Goal: Obtain resource: Obtain resource

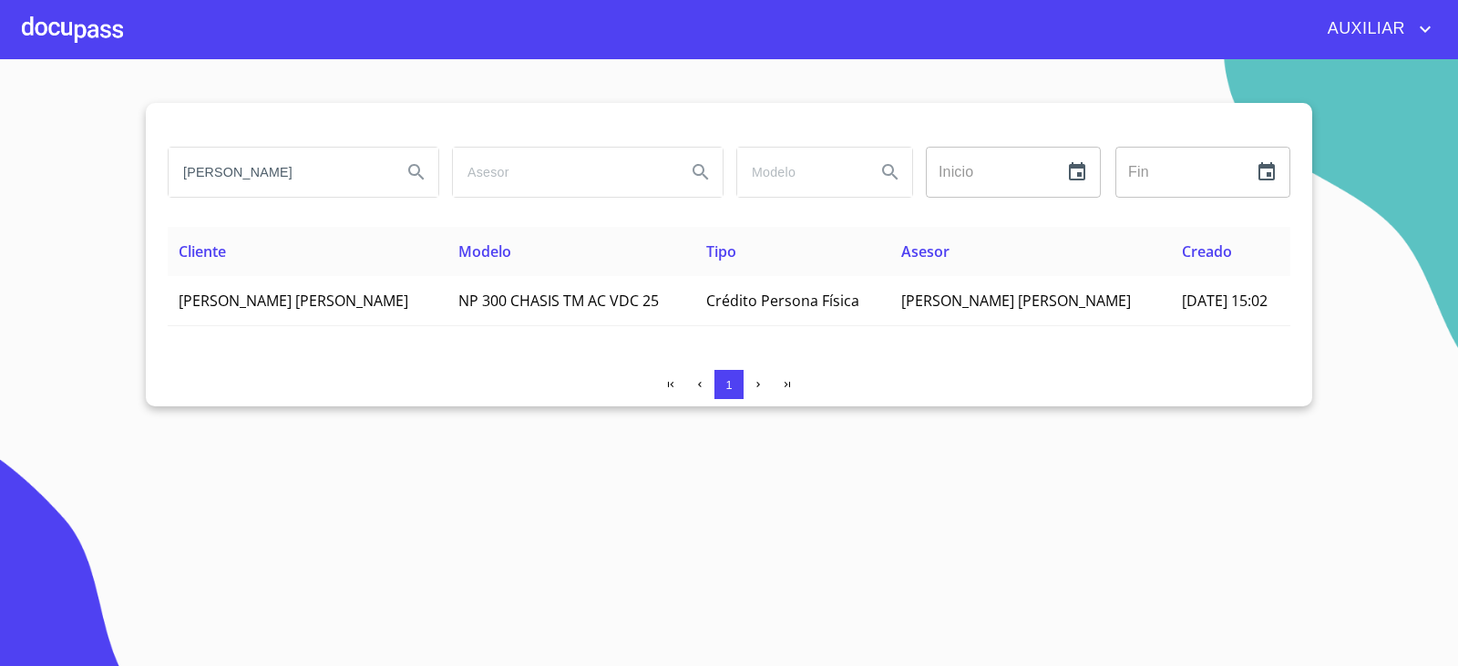
drag, startPoint x: 242, startPoint y: 180, endPoint x: 178, endPoint y: 181, distance: 64.7
click at [178, 181] on input "luis arturo ruvalcaba" at bounding box center [278, 172] width 219 height 49
drag, startPoint x: 211, startPoint y: 171, endPoint x: 222, endPoint y: 227, distance: 56.7
click at [211, 171] on input "leon ardo sanchez" at bounding box center [278, 172] width 219 height 49
click at [365, 183] on input "leonardo sanchez" at bounding box center [278, 172] width 219 height 49
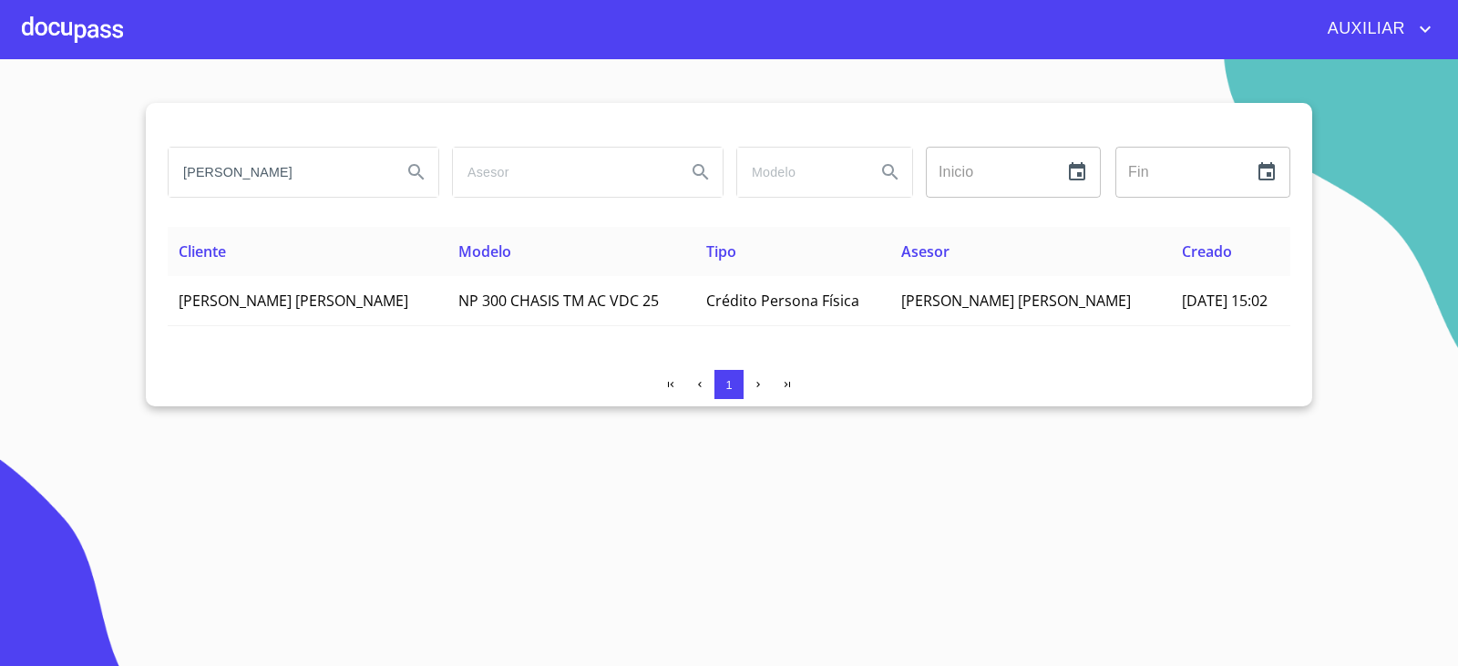
type input "leonardo sanchez fajardo"
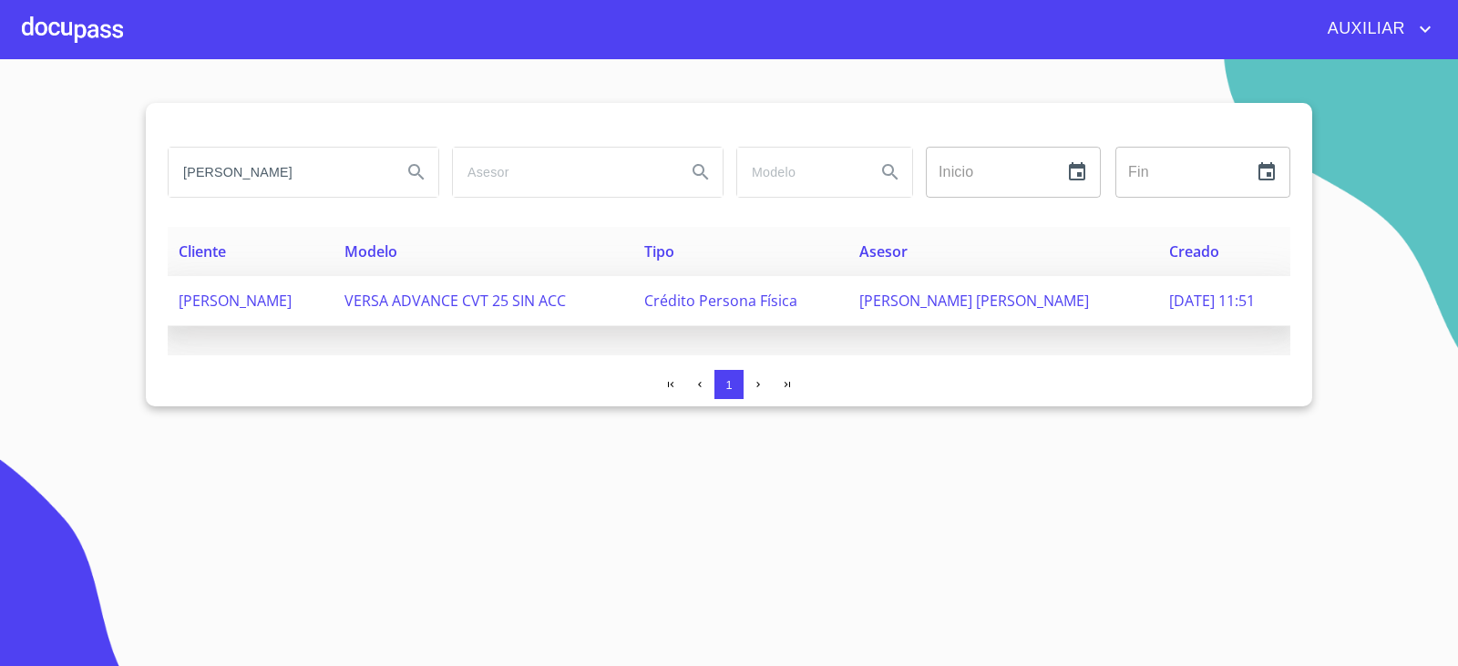
click at [334, 284] on td "LEONARDO SANCHEZ FAJARDO" at bounding box center [251, 301] width 166 height 50
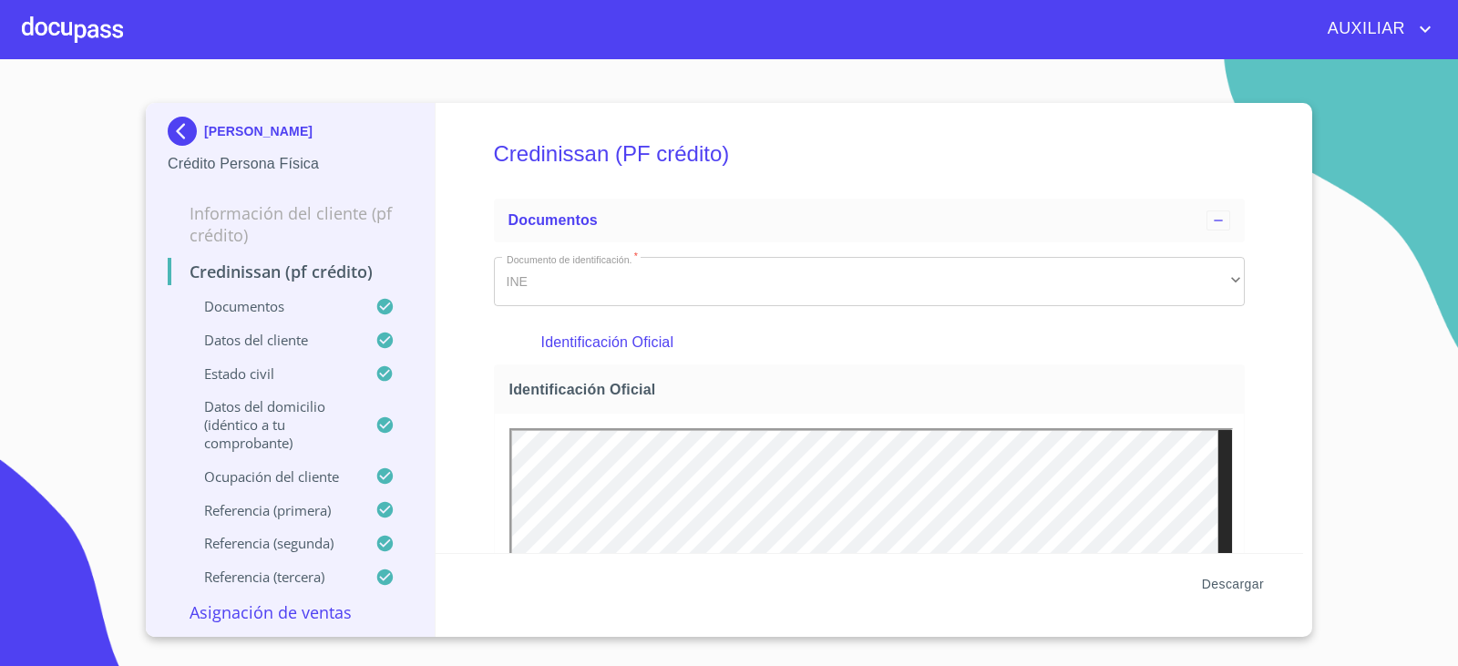
click at [1246, 590] on span "Descargar" at bounding box center [1233, 584] width 62 height 23
click at [192, 138] on img at bounding box center [186, 131] width 36 height 29
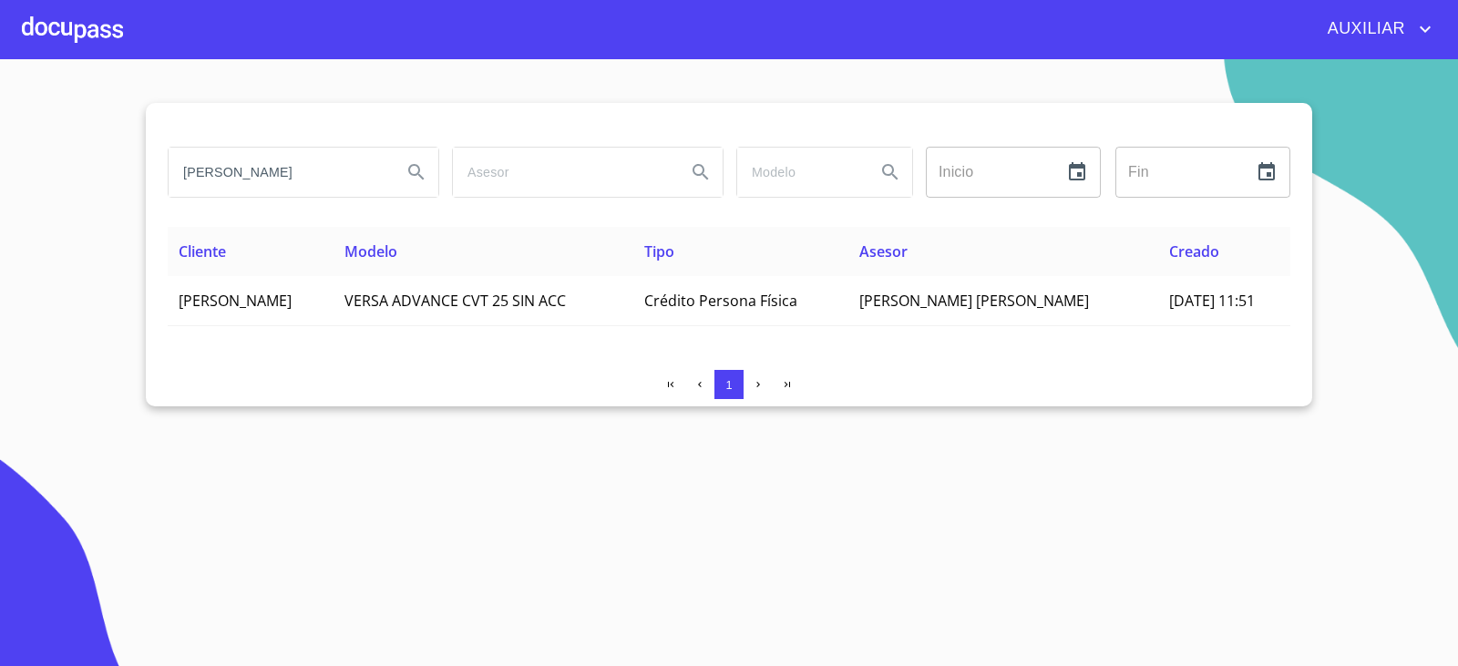
drag, startPoint x: 342, startPoint y: 162, endPoint x: 118, endPoint y: 156, distance: 224.3
click at [125, 156] on section "leonardo sanchez fajardo Inicio ​ Fin ​ Cliente Modelo Tipo Asesor Creado LEONA…" at bounding box center [729, 362] width 1458 height 607
type input "maria guadalupe ochoa ortega"
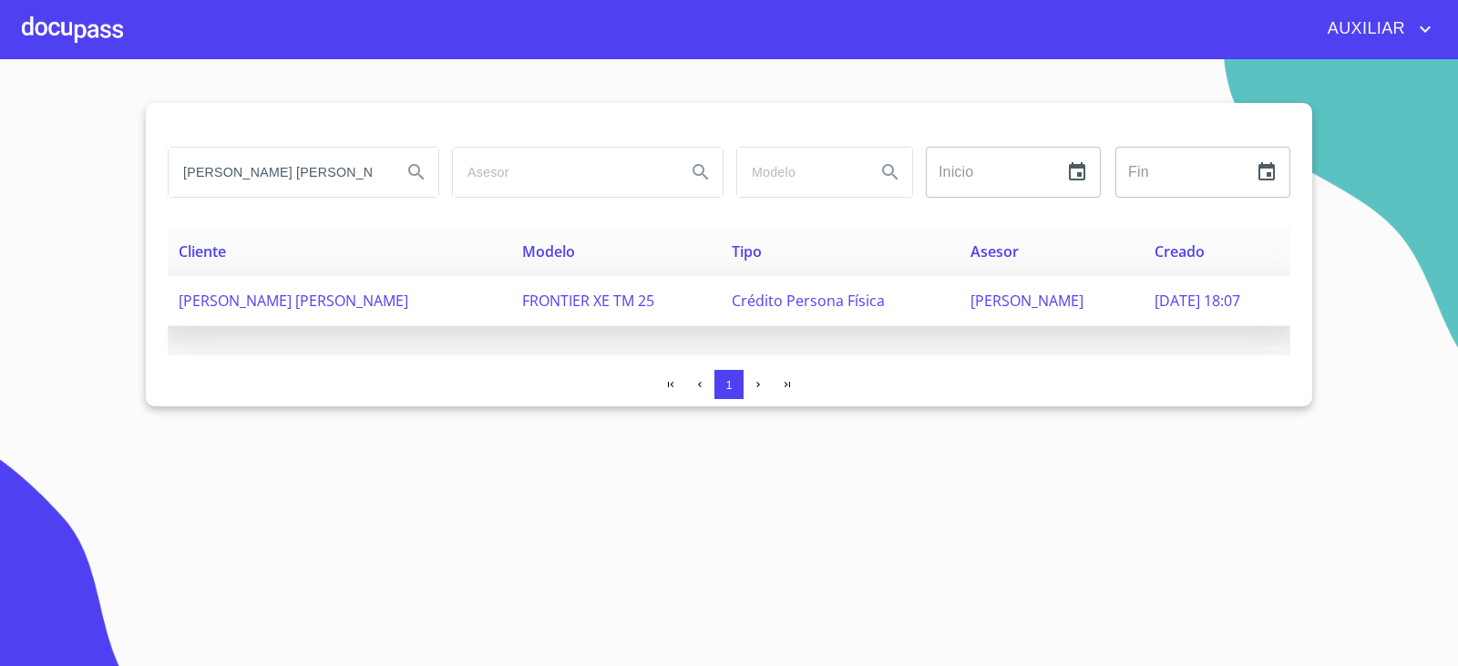
click at [408, 293] on span "MARIA GUADALUPE OCHOA ORTEGA" at bounding box center [294, 301] width 230 height 20
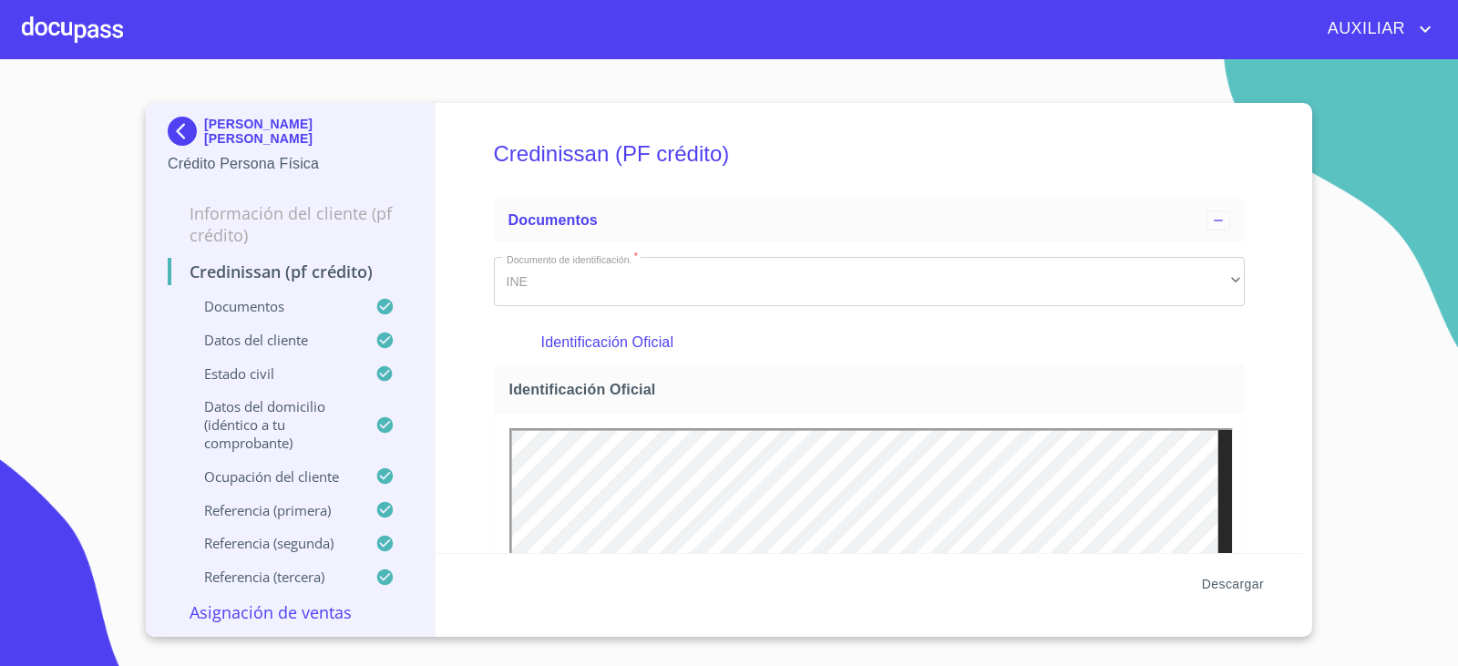
click at [1213, 579] on span "Descargar" at bounding box center [1233, 584] width 62 height 23
click at [161, 116] on div "MARIA GUADALUPE OCHOA ORTEGA Crédito Persona Física Información del cliente (PF…" at bounding box center [291, 370] width 290 height 534
click at [181, 131] on img at bounding box center [186, 131] width 36 height 29
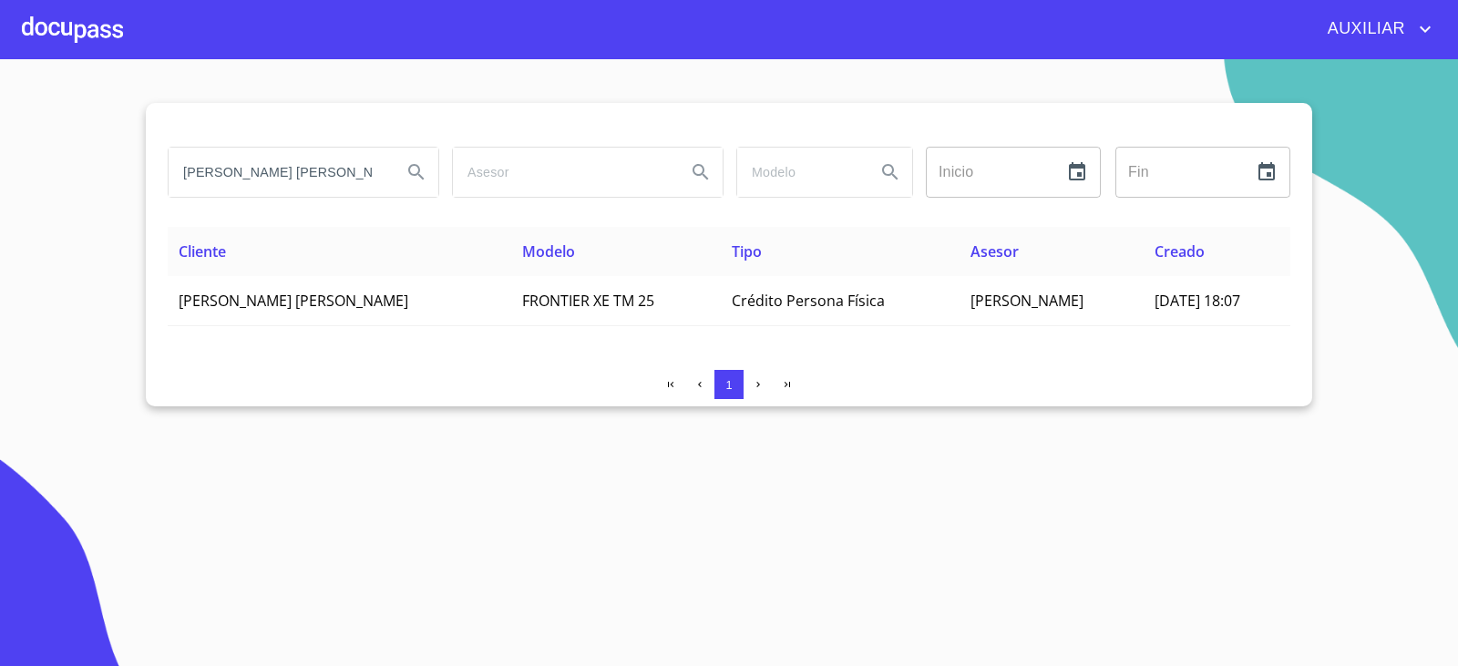
drag, startPoint x: 177, startPoint y: 178, endPoint x: 587, endPoint y: 351, distance: 445.2
click at [573, 355] on div "maria guadalupe ochoa ortega Inicio ​ Fin ​ Cliente Modelo Tipo Asesor Creado M…" at bounding box center [729, 254] width 1167 height 303
type input "luis arturo ruvalcaba"
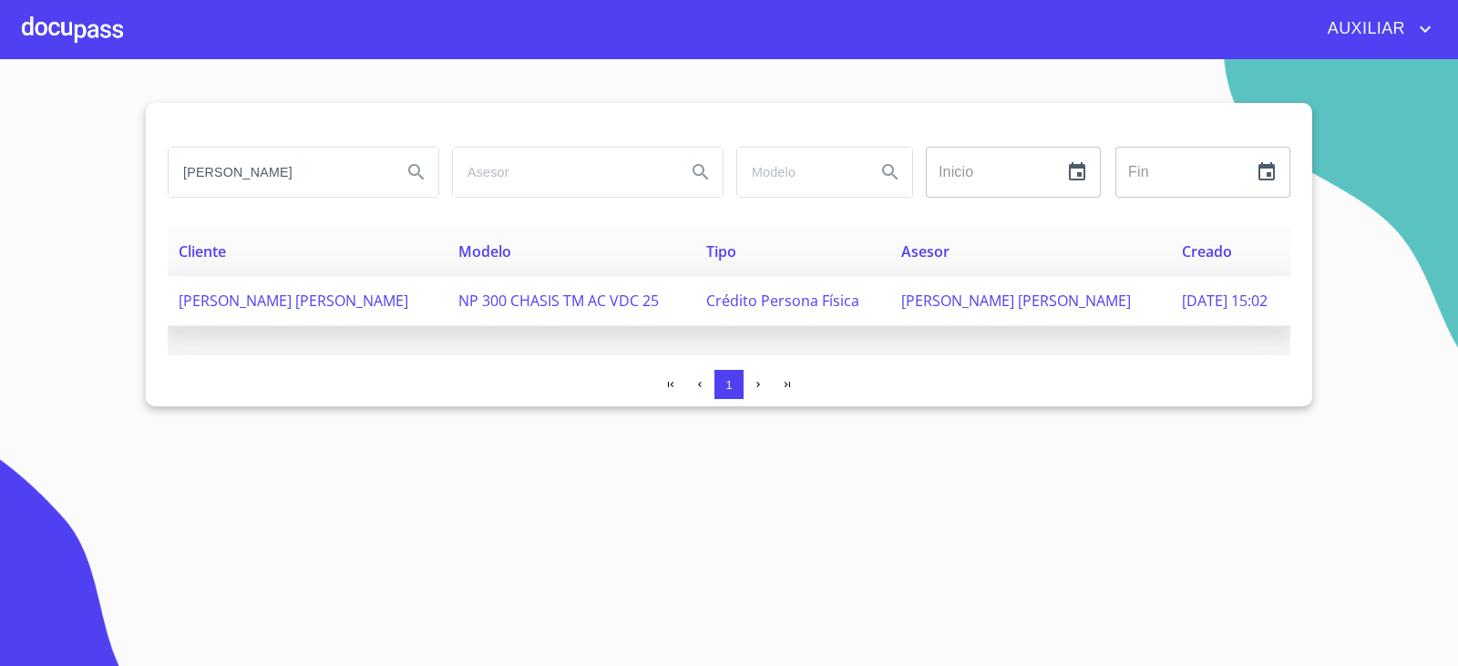
click at [400, 295] on span "LUIS ARTURO RUVALCABA MARTINEZ" at bounding box center [294, 301] width 230 height 20
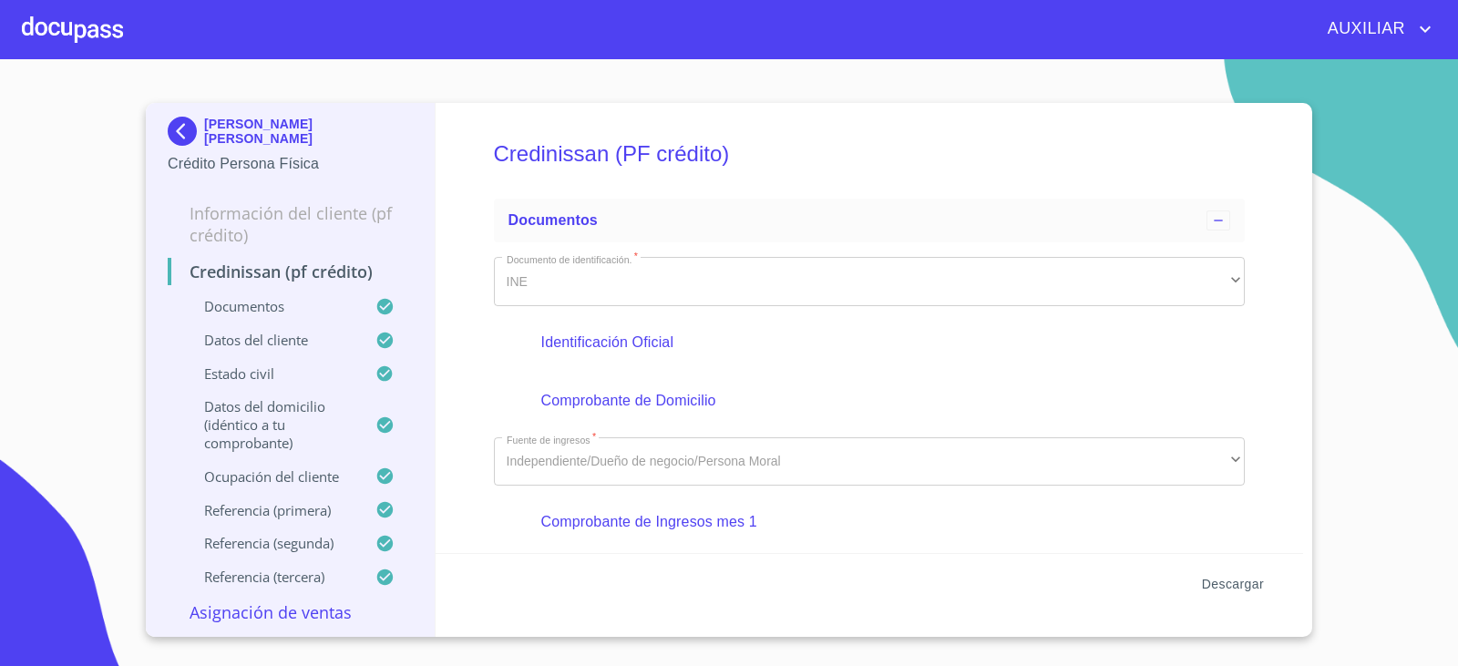
click at [1216, 588] on span "Descargar" at bounding box center [1233, 584] width 62 height 23
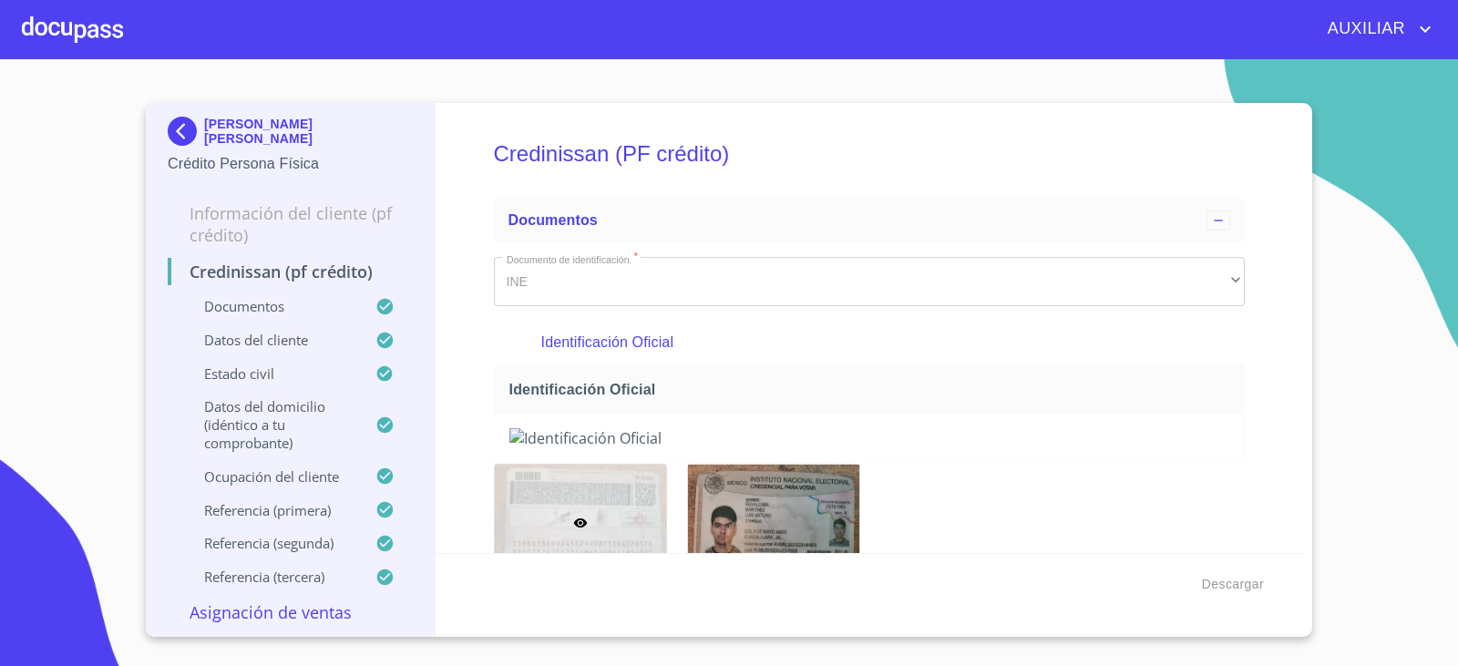
click at [172, 138] on img at bounding box center [186, 131] width 36 height 29
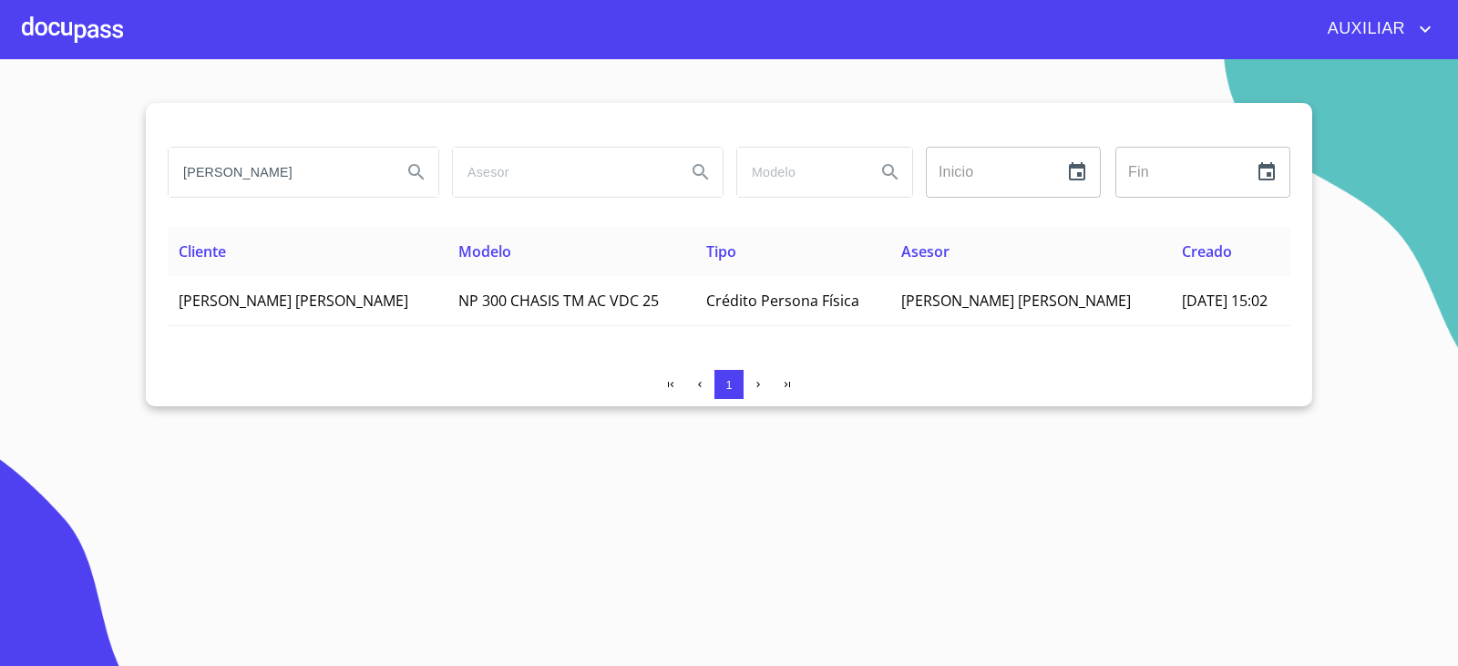
drag, startPoint x: 336, startPoint y: 190, endPoint x: 182, endPoint y: 211, distance: 155.4
click at [182, 211] on div "luis arturo ruvalcaba Inicio ​ Fin ​" at bounding box center [729, 182] width 1123 height 87
paste input "[PERSON_NAME]"
type input "[PERSON_NAME]"
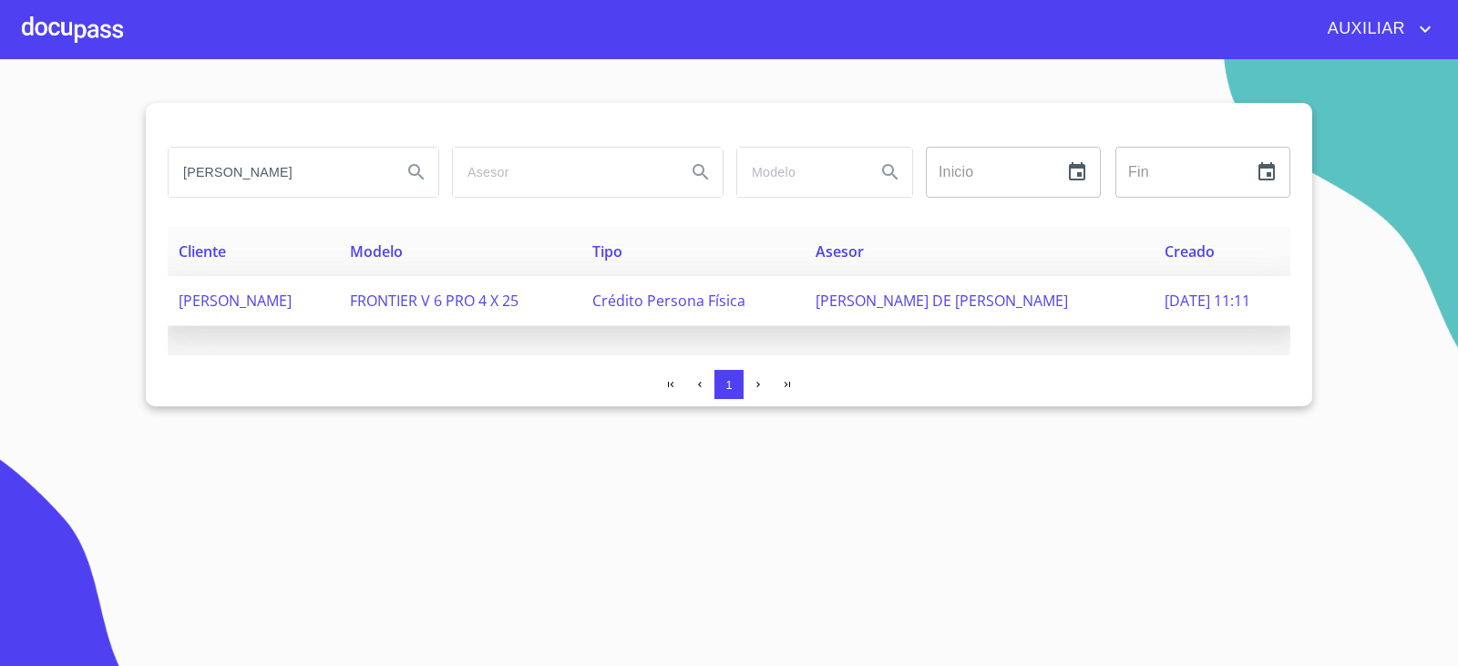
click at [339, 308] on td "[PERSON_NAME]" at bounding box center [253, 301] width 171 height 50
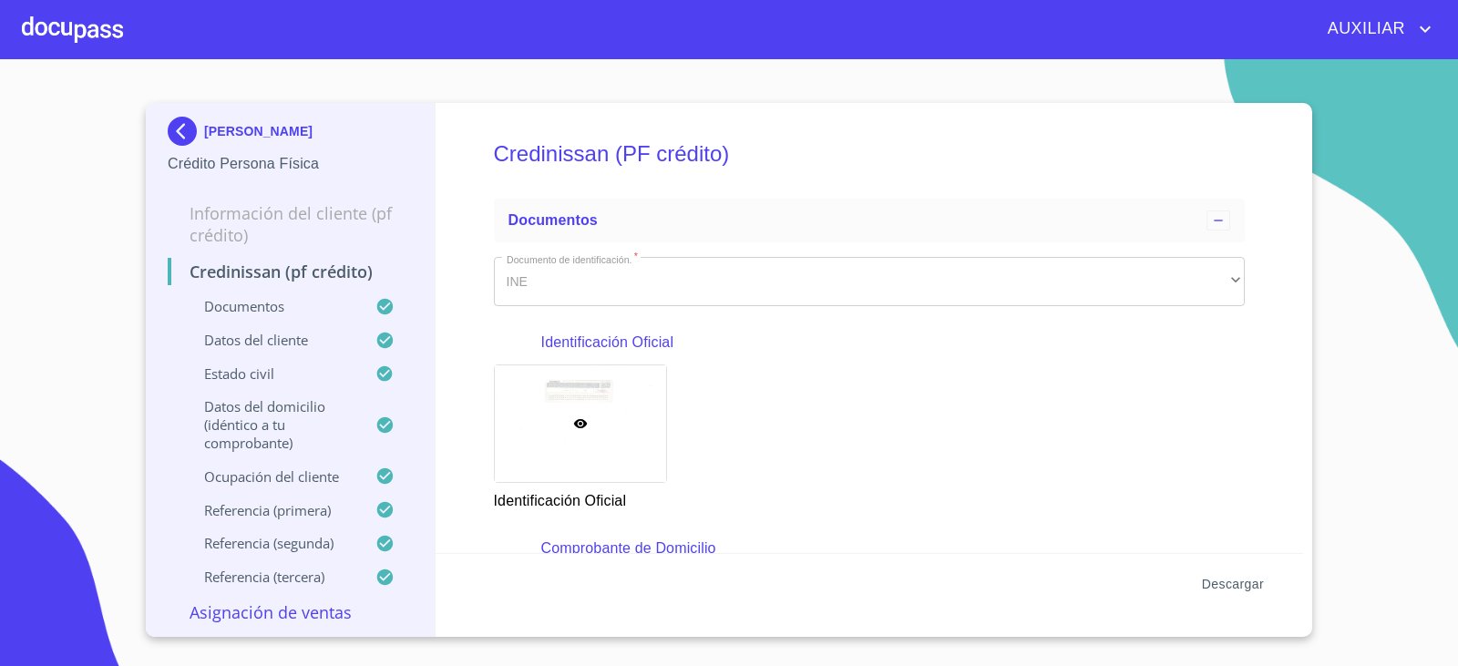
click at [1228, 589] on span "Descargar" at bounding box center [1233, 584] width 62 height 23
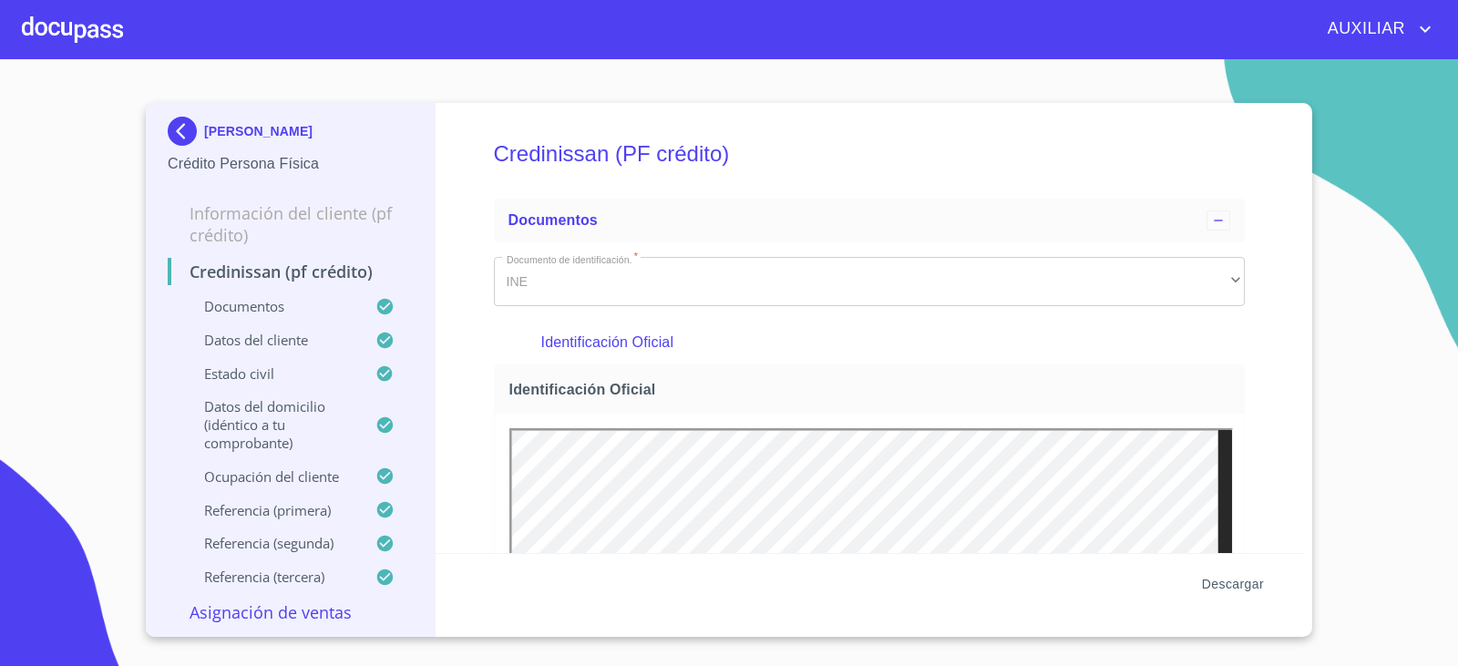
click at [1232, 591] on span "Descargar" at bounding box center [1233, 584] width 62 height 23
click at [186, 134] on img at bounding box center [186, 131] width 36 height 29
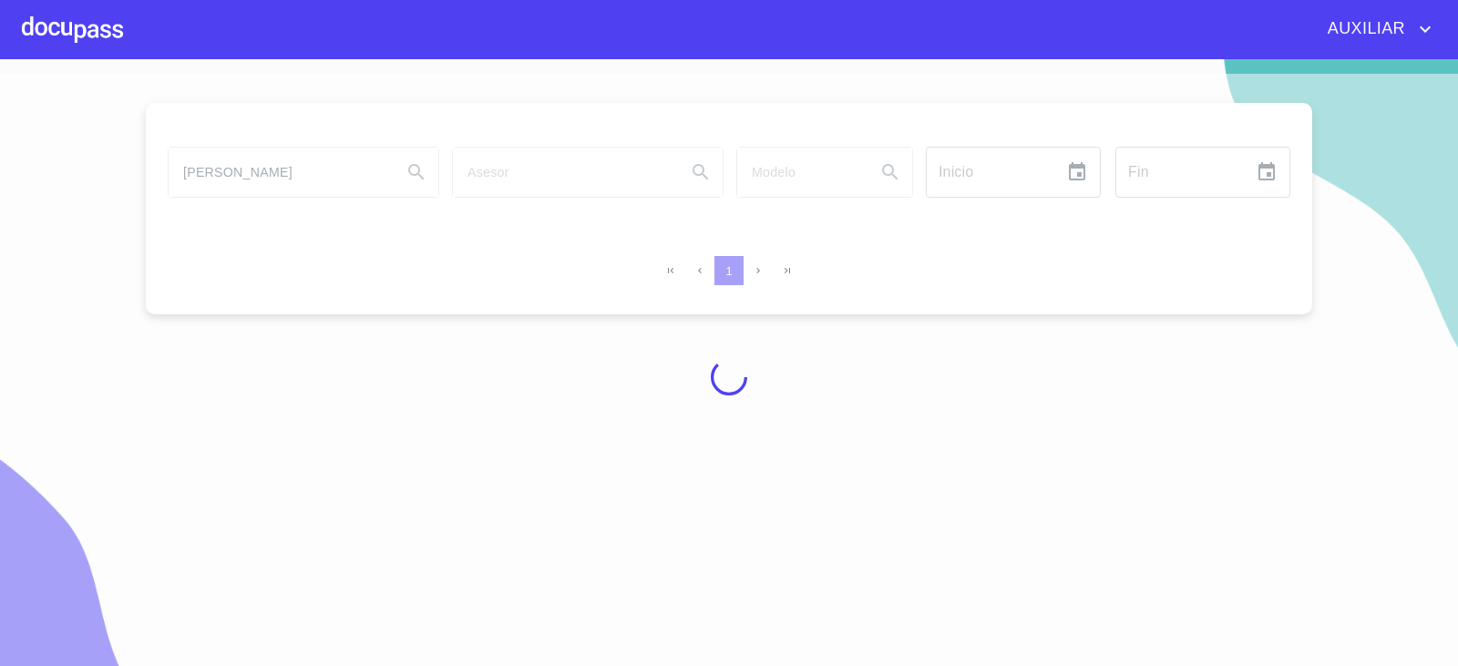
click at [345, 174] on div at bounding box center [729, 377] width 1458 height 607
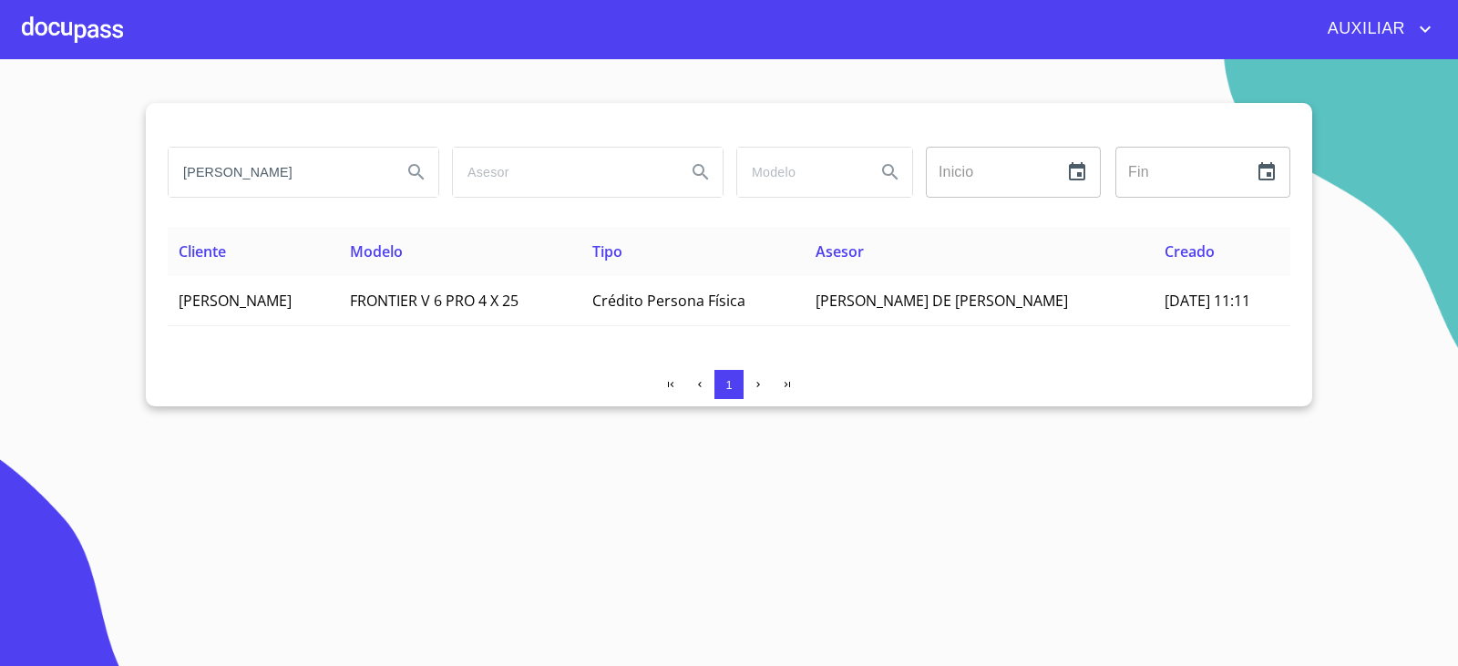
drag, startPoint x: 353, startPoint y: 174, endPoint x: 28, endPoint y: 242, distance: 331.6
click at [28, 242] on section "[PERSON_NAME] Inicio ​ Fin ​ Cliente Modelo Tipo Asesor Creado [PERSON_NAME] FR…" at bounding box center [729, 362] width 1458 height 607
type input "[PERSON_NAME]"
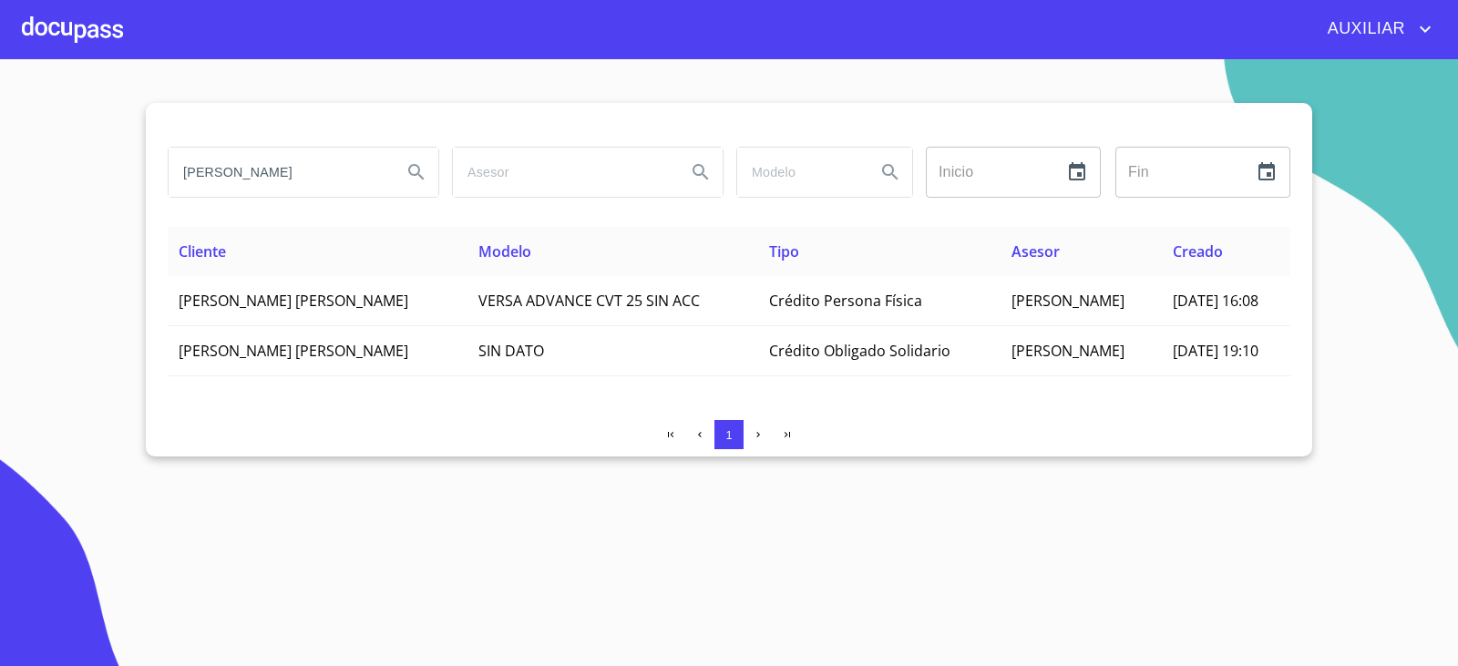
click at [364, 345] on span "[PERSON_NAME] [PERSON_NAME]" at bounding box center [294, 351] width 230 height 20
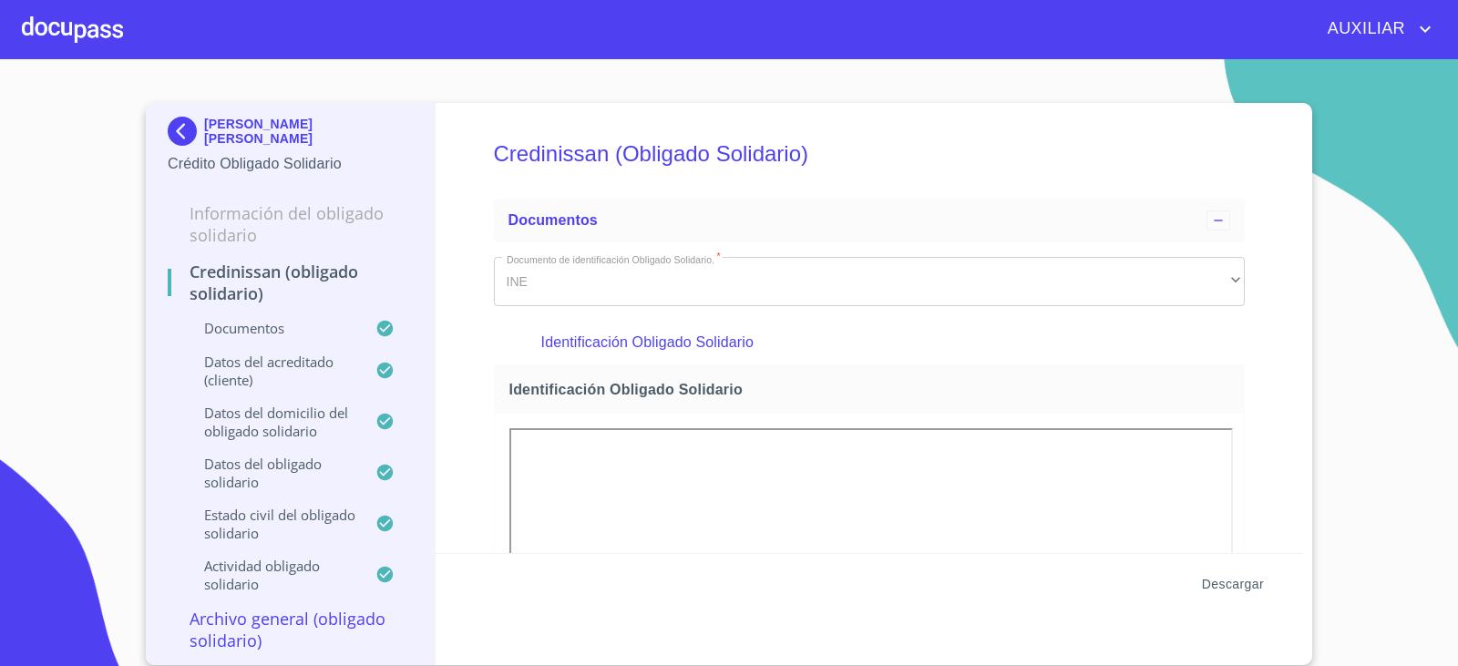
click at [1233, 585] on span "Descargar" at bounding box center [1233, 584] width 62 height 23
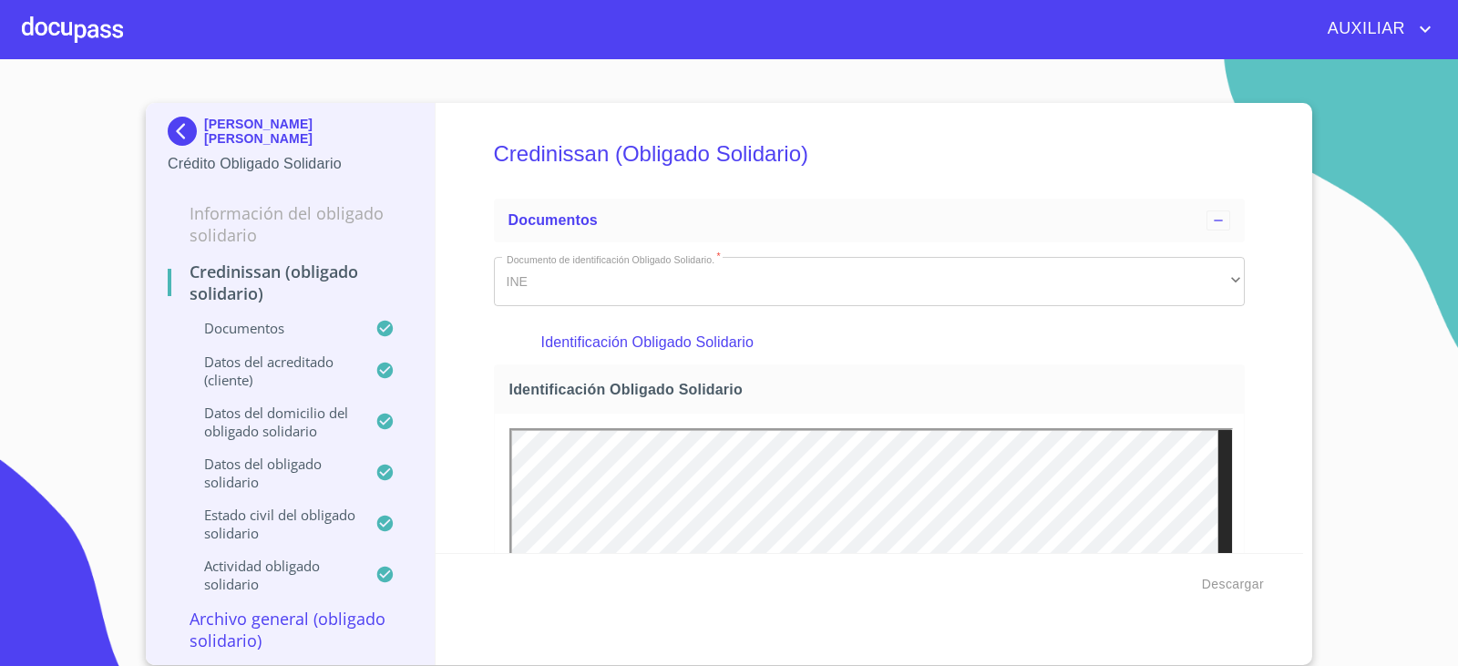
click at [180, 129] on img at bounding box center [186, 131] width 36 height 29
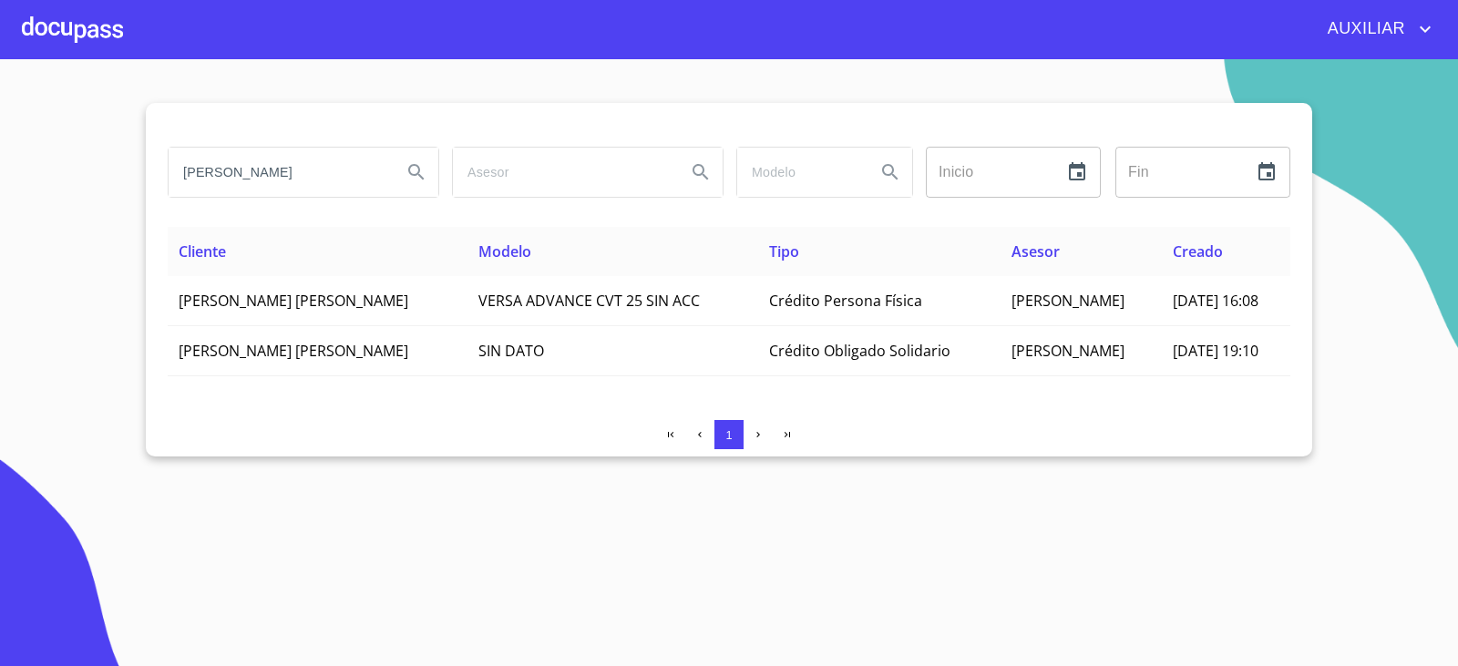
drag, startPoint x: 343, startPoint y: 166, endPoint x: 91, endPoint y: 190, distance: 252.7
click at [91, 190] on section "[PERSON_NAME] Inicio ​ Fin ​ Cliente Modelo Tipo Asesor Creado [PERSON_NAME] [P…" at bounding box center [729, 362] width 1458 height 607
type input "SALVADOR DE [PERSON_NAME]"
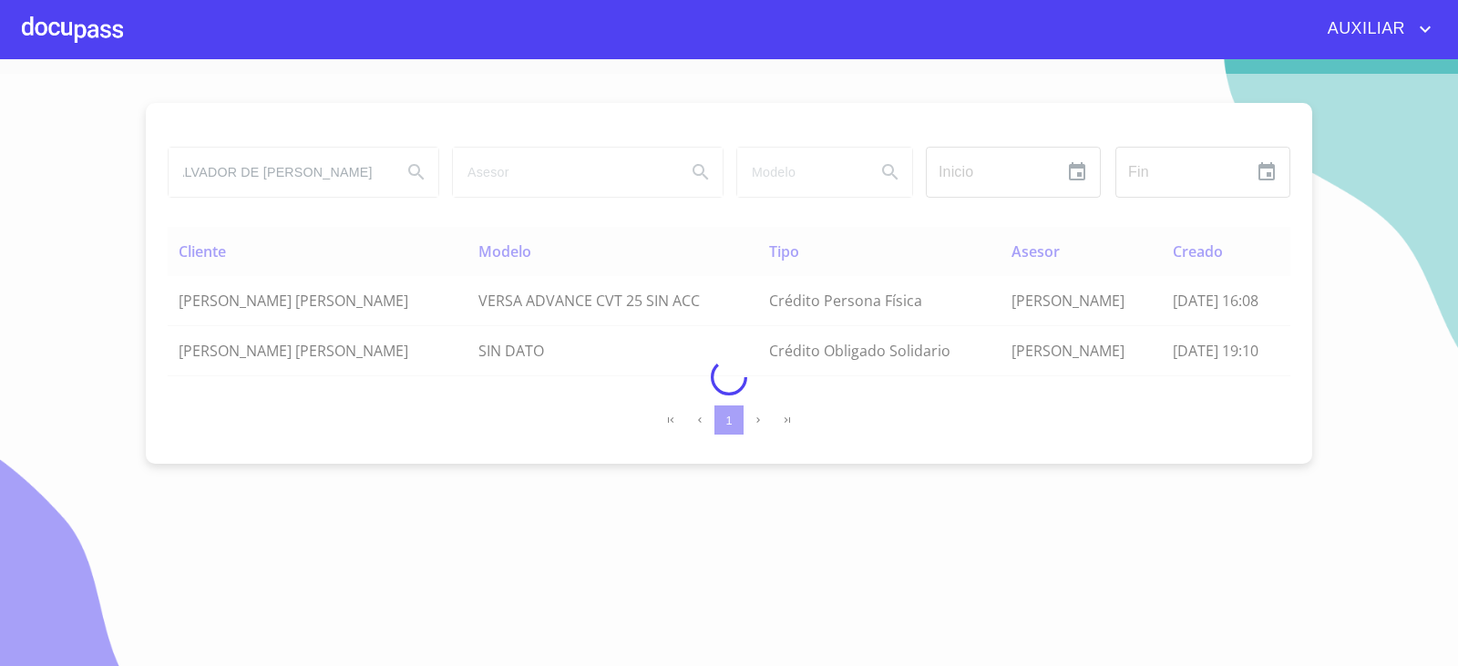
scroll to position [0, 0]
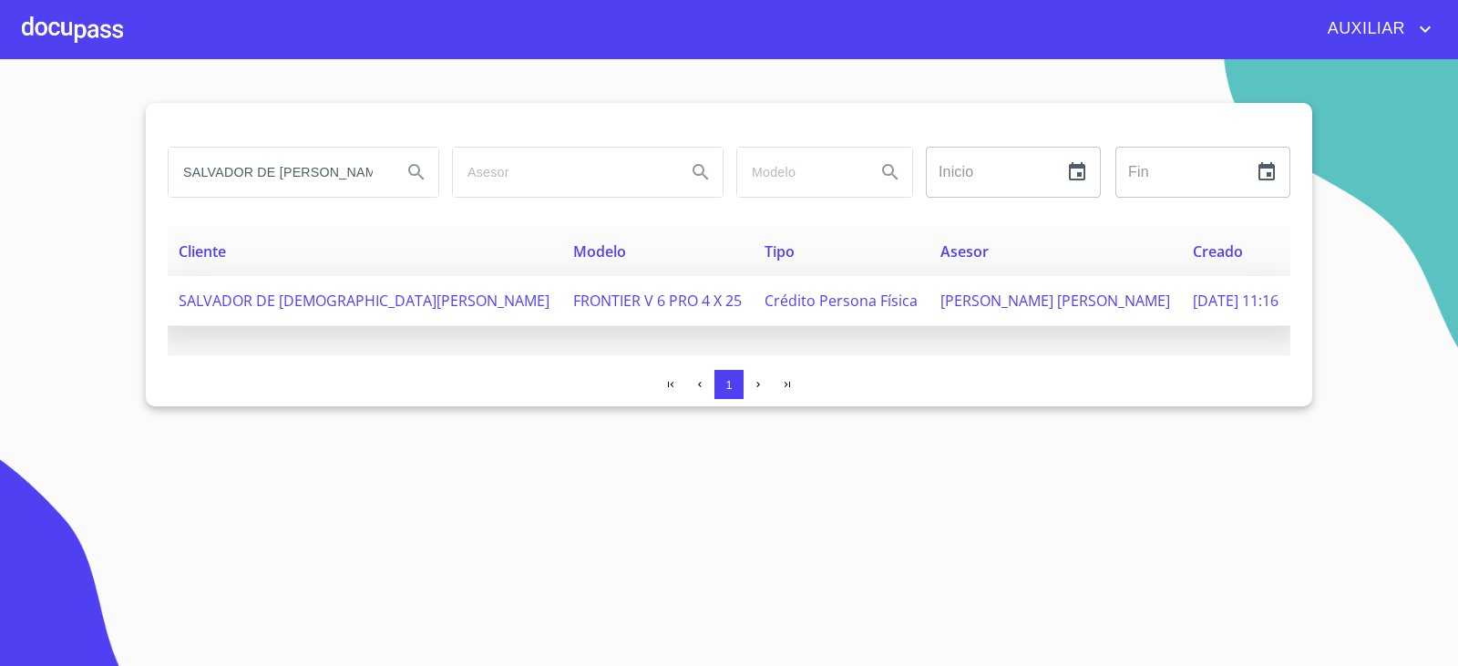
click at [429, 309] on span "SALVADOR DE [DEMOGRAPHIC_DATA][PERSON_NAME]" at bounding box center [364, 301] width 371 height 20
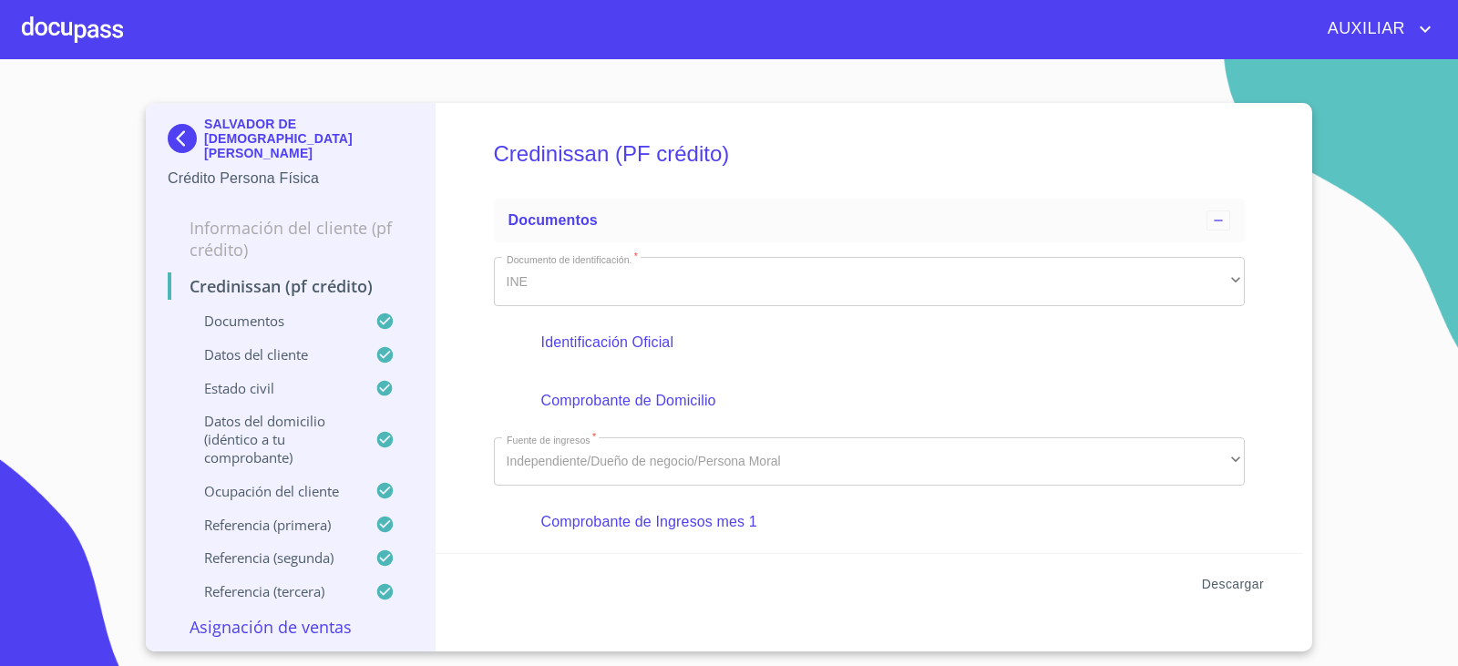
click at [1250, 579] on span "Descargar" at bounding box center [1233, 584] width 62 height 23
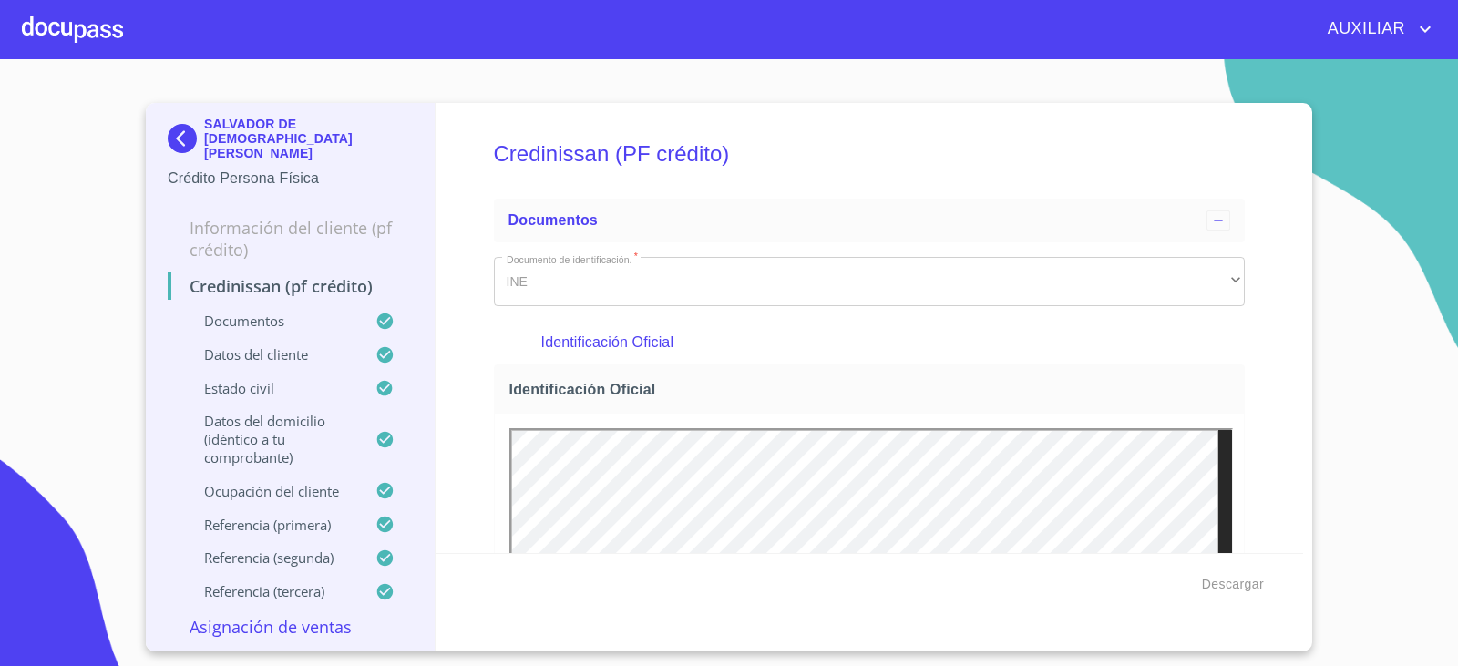
click at [182, 127] on img at bounding box center [186, 138] width 36 height 29
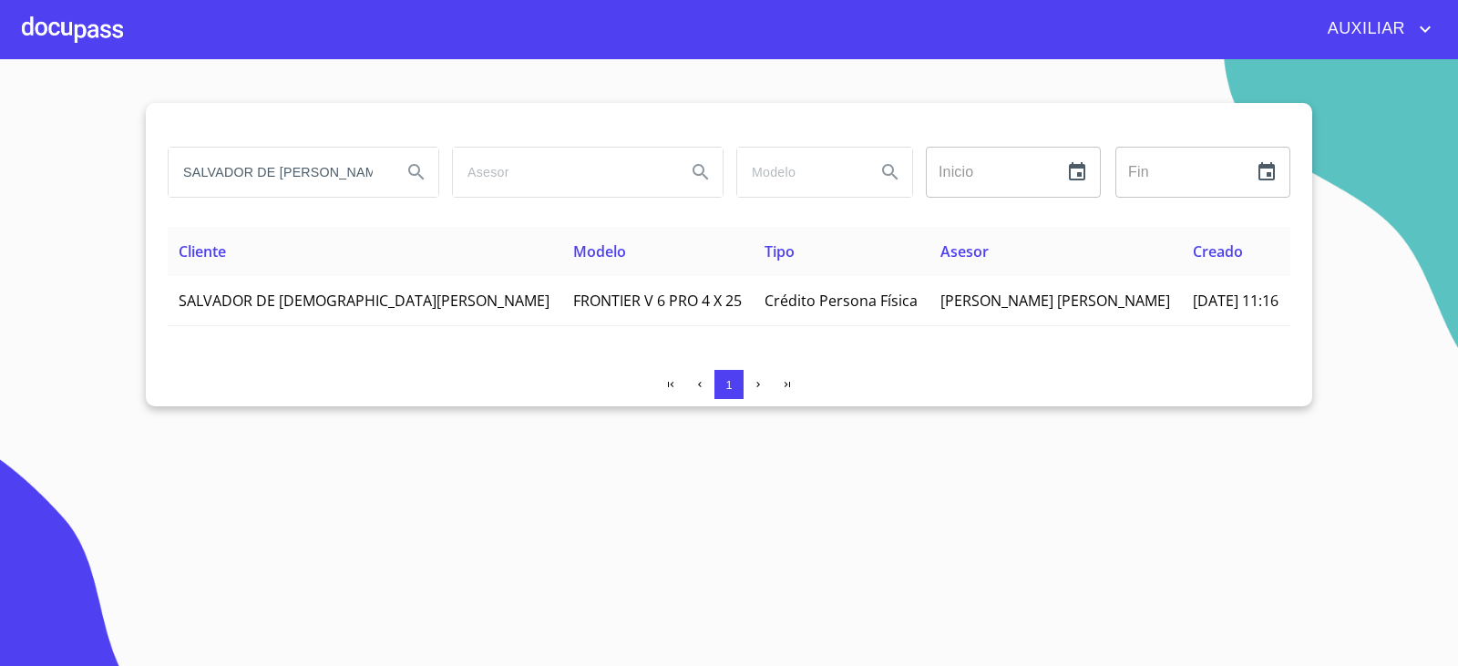
drag, startPoint x: 192, startPoint y: 181, endPoint x: 182, endPoint y: 168, distance: 17.0
click at [190, 180] on input "SALVADOR DE [PERSON_NAME]" at bounding box center [278, 172] width 219 height 49
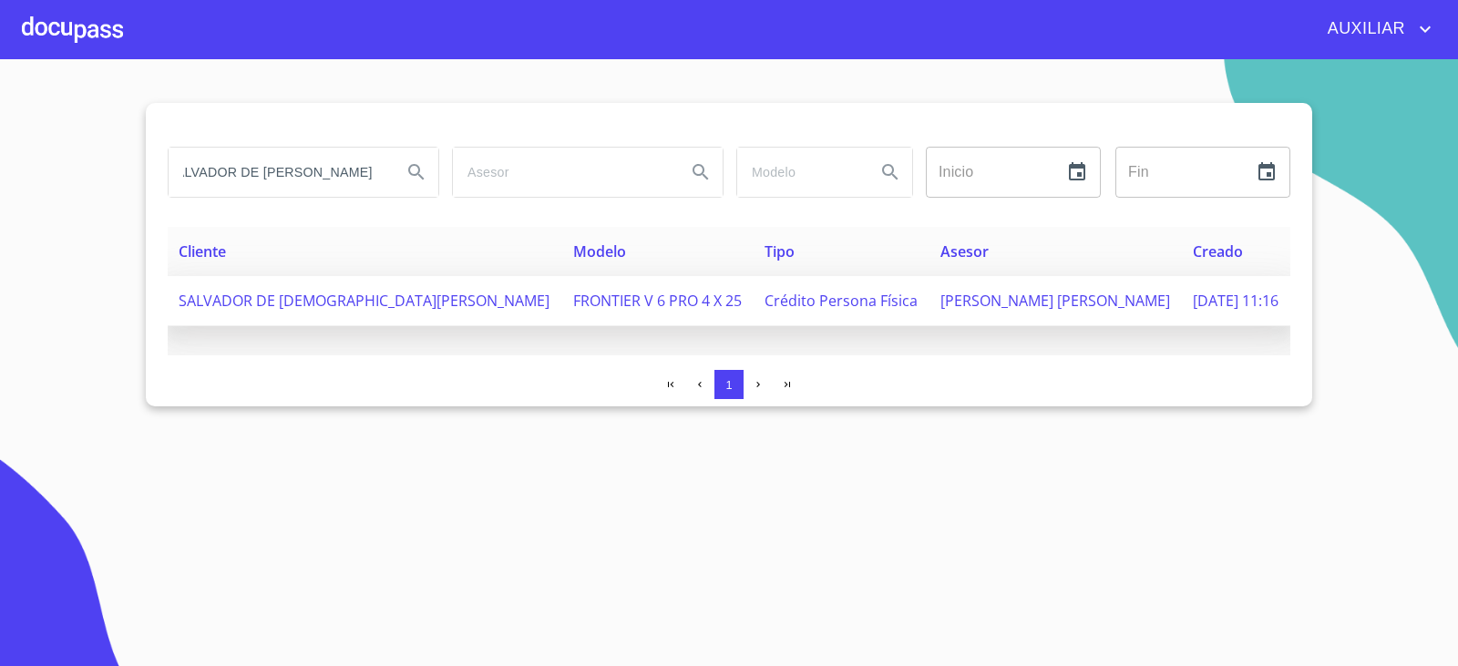
drag, startPoint x: 182, startPoint y: 168, endPoint x: 690, endPoint y: 278, distance: 519.5
click at [688, 278] on div "SALVADOR DE [PERSON_NAME] ​ Fin ​ Cliente Modelo Tipo Asesor Creado SALVADOR DE…" at bounding box center [729, 254] width 1167 height 303
paste input "[PERSON_NAME] [PERSON_NAME]"
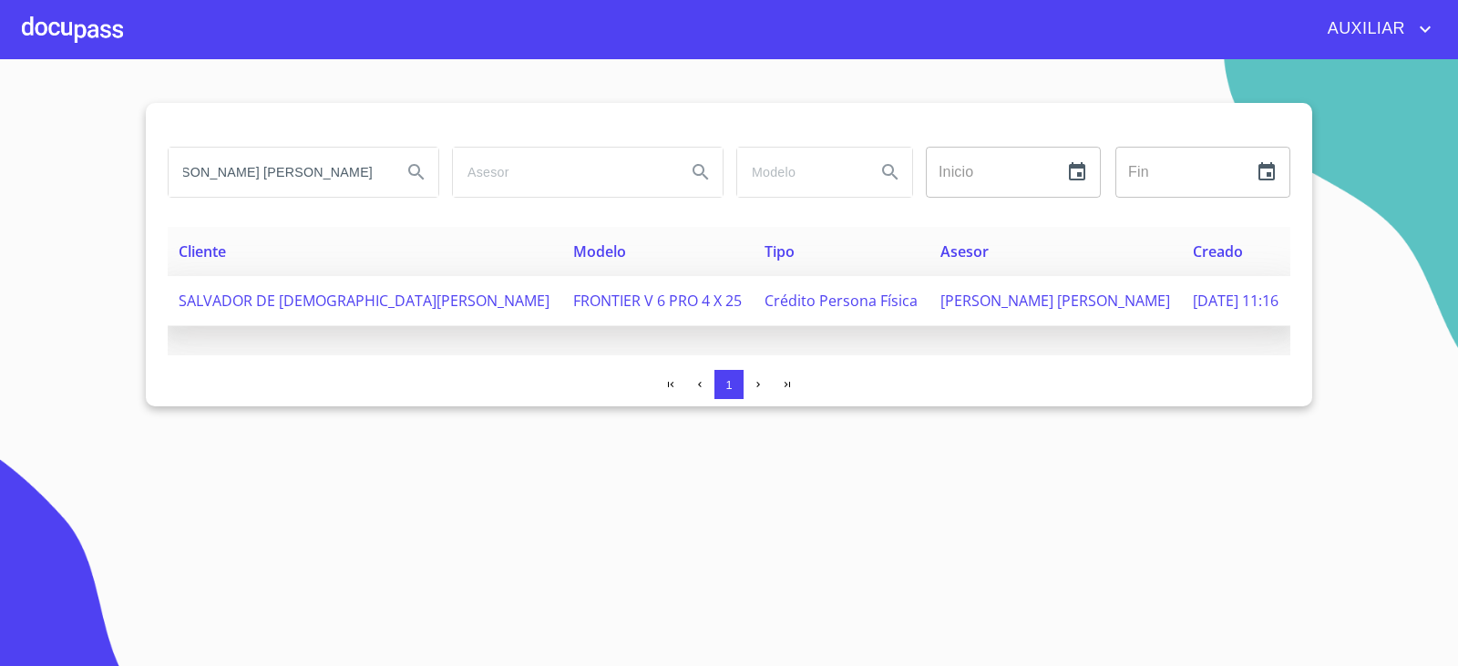
type input "[PERSON_NAME] [PERSON_NAME]"
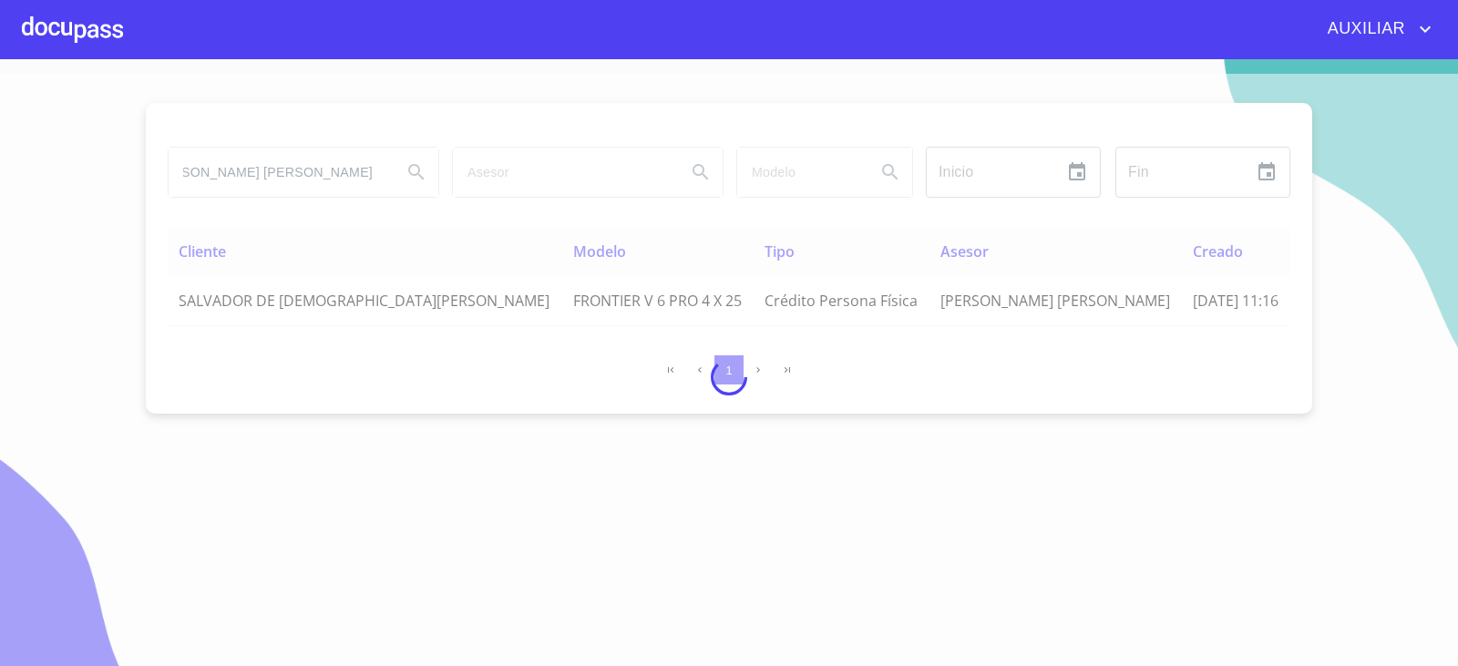
scroll to position [0, 0]
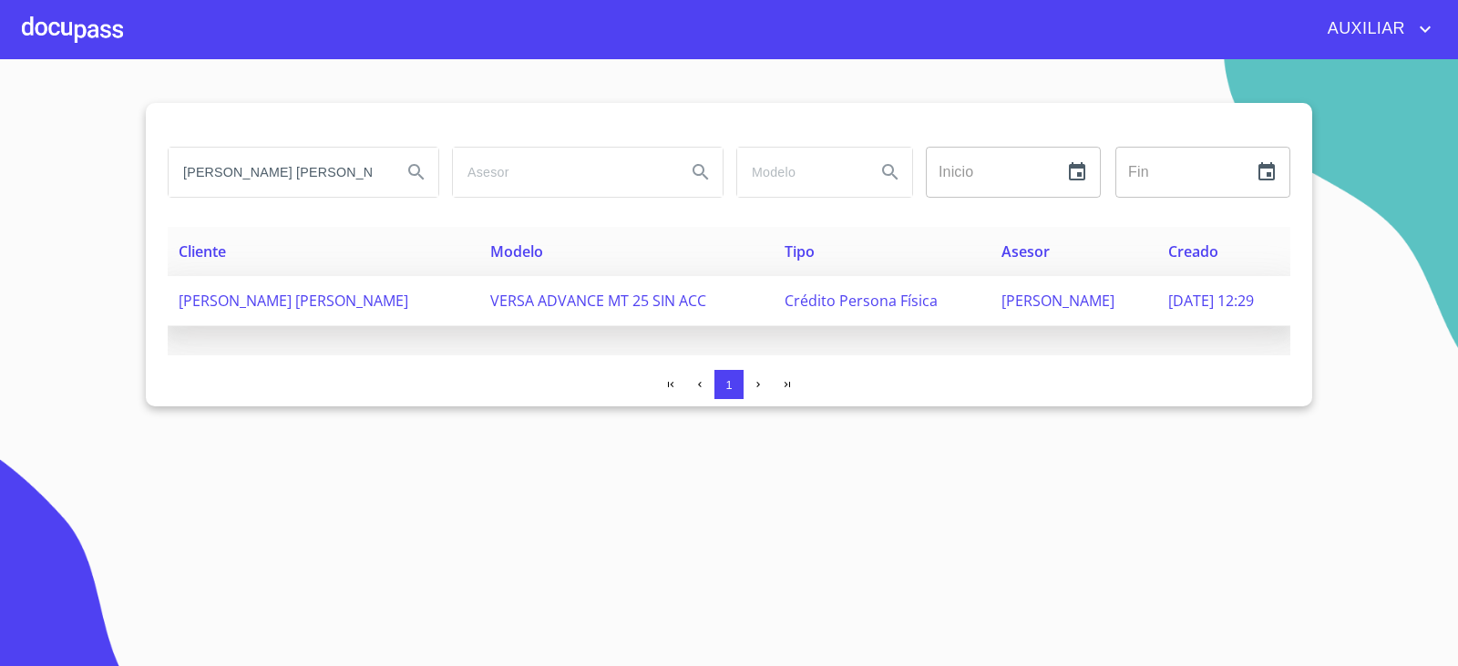
click at [369, 302] on span "[PERSON_NAME] [PERSON_NAME]" at bounding box center [294, 301] width 230 height 20
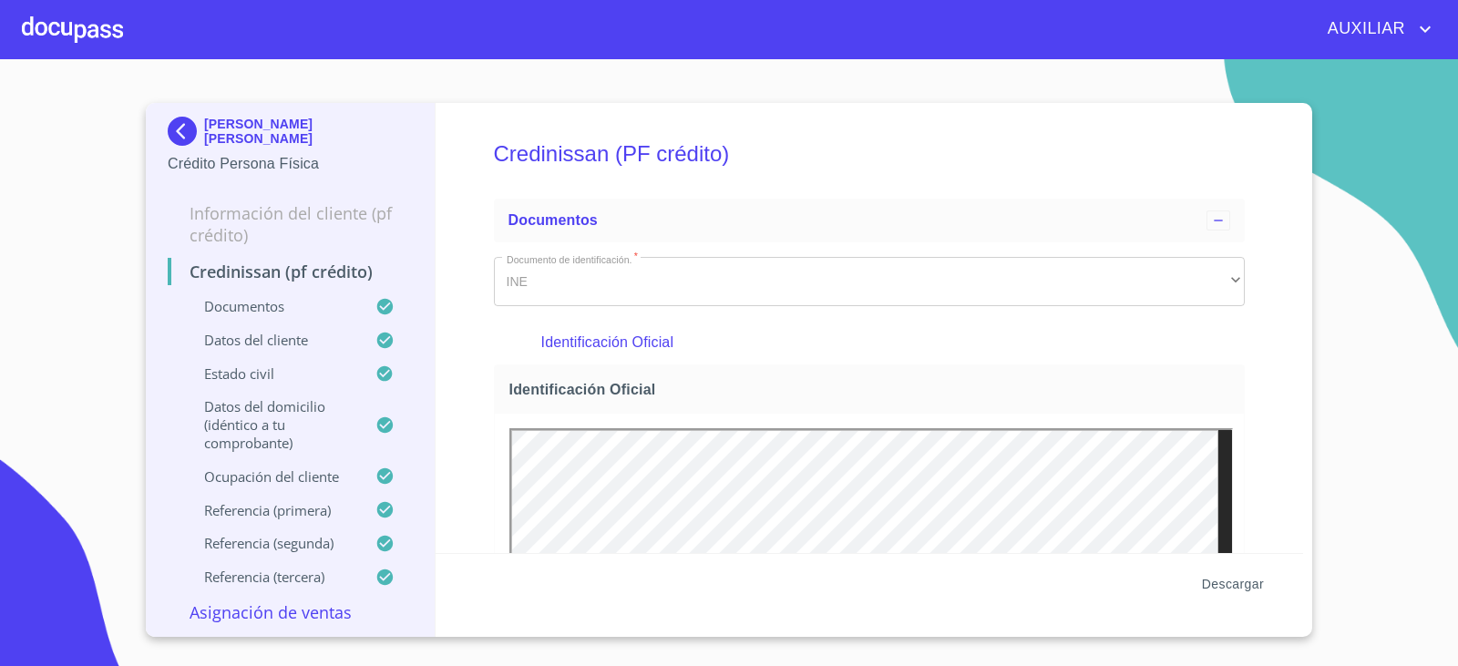
click at [1234, 578] on span "Descargar" at bounding box center [1233, 584] width 62 height 23
